Goal: Task Accomplishment & Management: Use online tool/utility

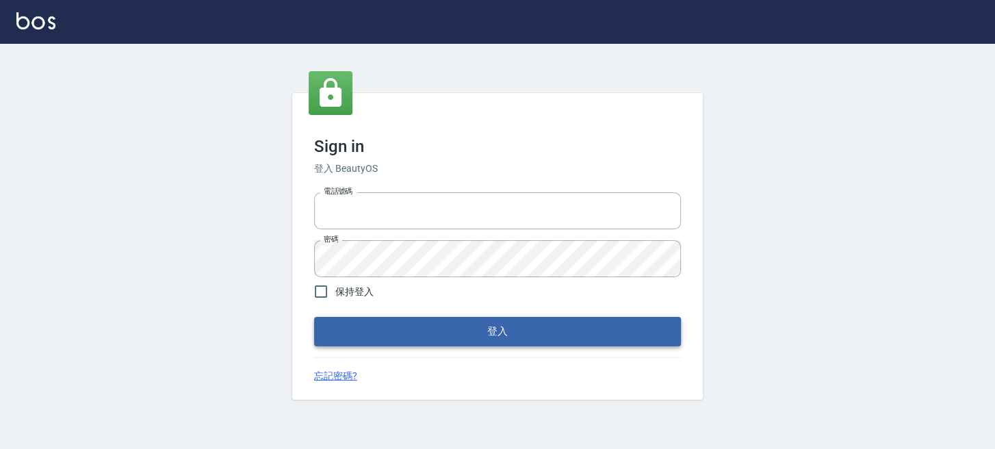
type input "0289832082"
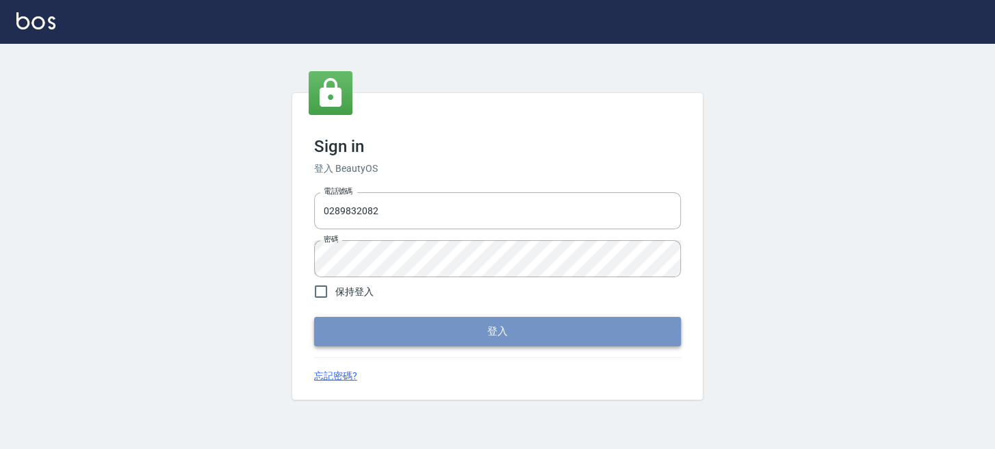
click at [420, 334] on button "登入" at bounding box center [497, 331] width 367 height 29
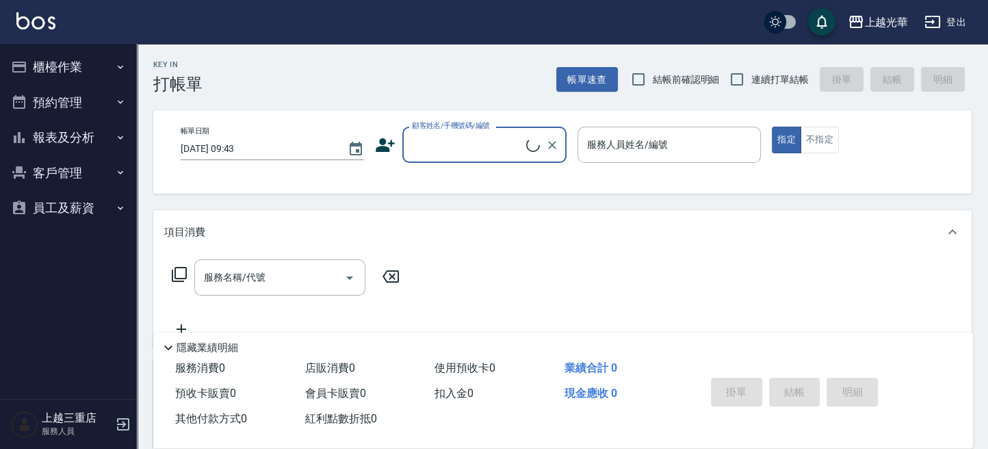
click at [88, 79] on button "櫃檯作業" at bounding box center [68, 67] width 126 height 36
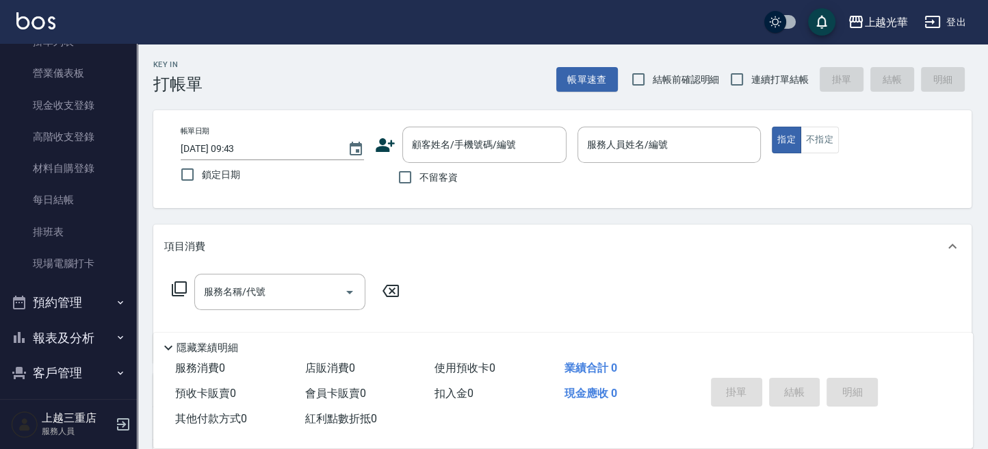
scroll to position [170, 0]
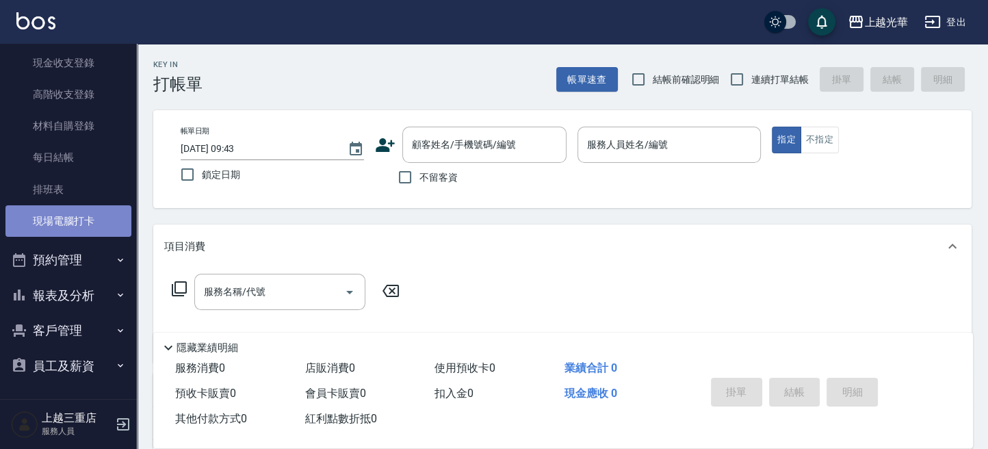
click at [105, 231] on link "現場電腦打卡" at bounding box center [68, 220] width 126 height 31
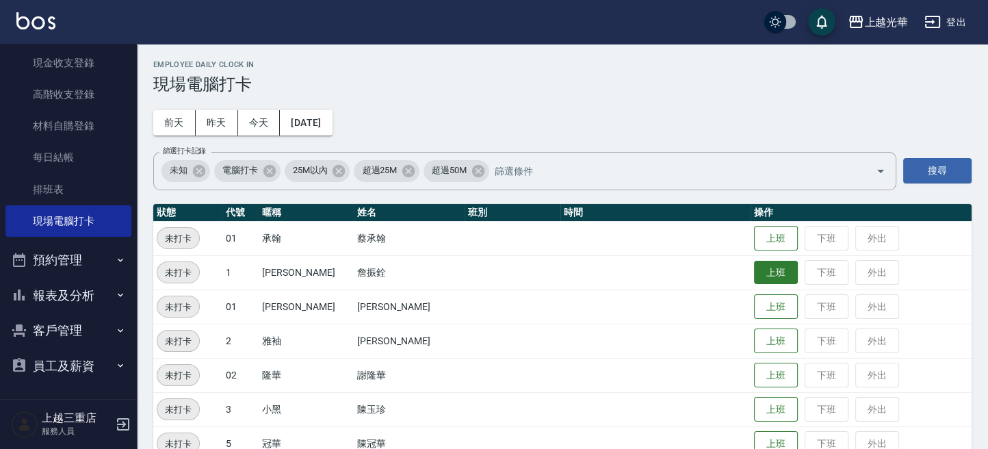
click at [754, 272] on button "上班" at bounding box center [776, 273] width 44 height 24
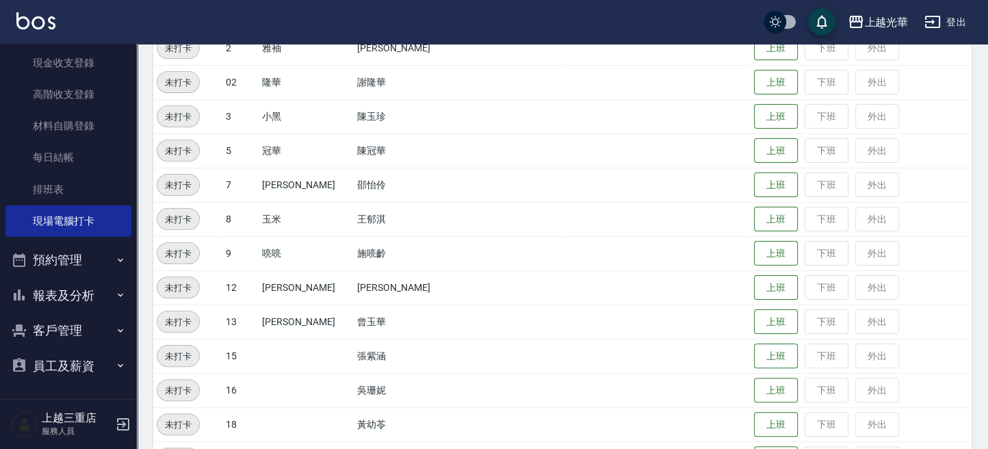
scroll to position [365, 0]
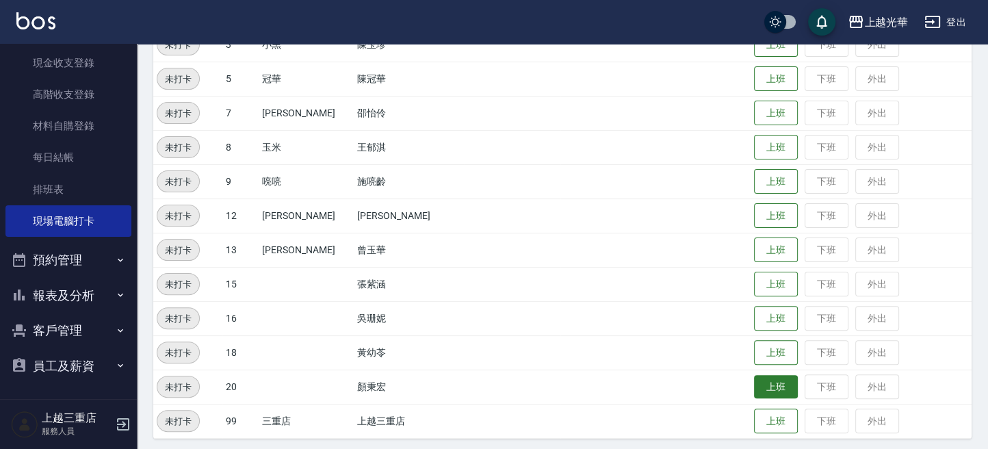
click at [754, 386] on button "上班" at bounding box center [776, 387] width 44 height 24
